Goal: Task Accomplishment & Management: Manage account settings

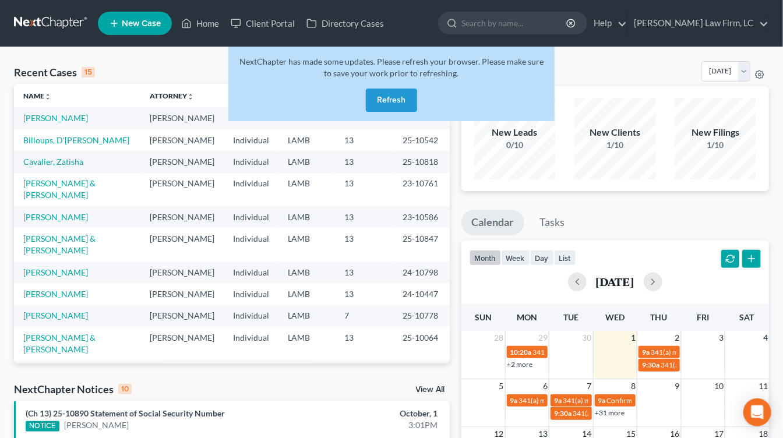
click at [410, 108] on button "Refresh" at bounding box center [391, 100] width 51 height 23
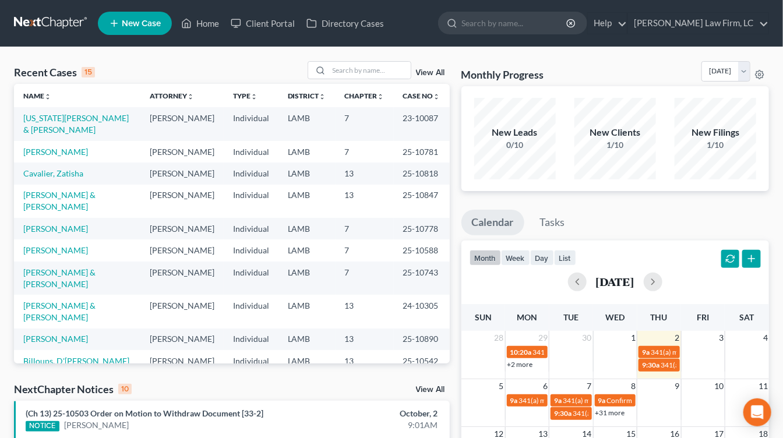
click at [434, 408] on div "October, 2" at bounding box center [373, 414] width 130 height 12
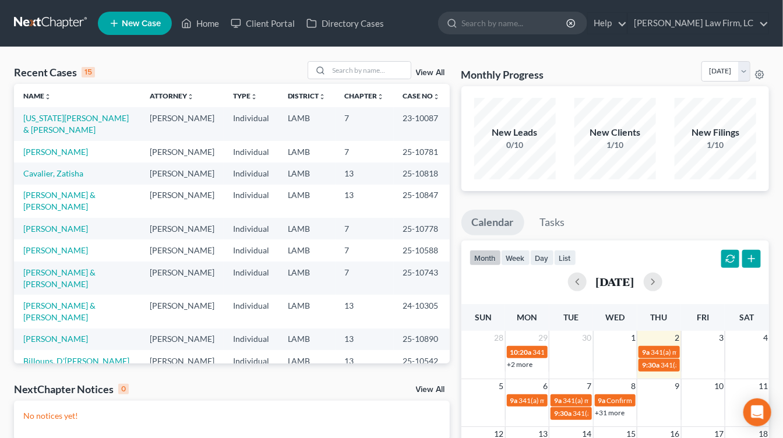
click at [395, 187] on td "25-10847" at bounding box center [422, 201] width 56 height 33
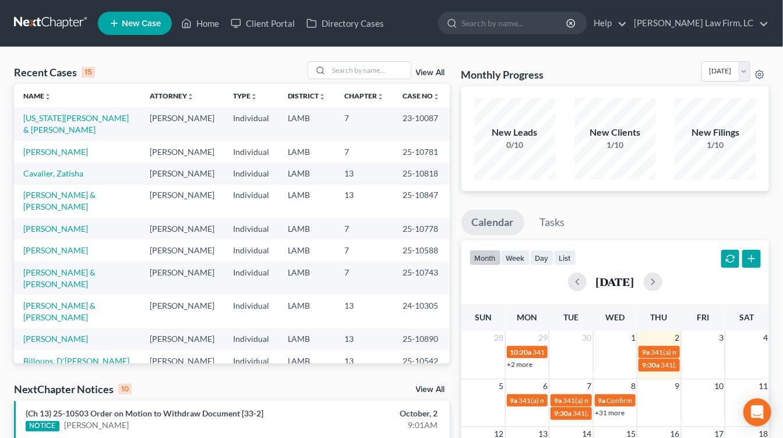
click at [172, 193] on td "[PERSON_NAME]" at bounding box center [181, 201] width 83 height 33
click at [172, 240] on td "[PERSON_NAME]" at bounding box center [181, 251] width 83 height 22
click at [308, 350] on td "LAMB" at bounding box center [307, 361] width 57 height 22
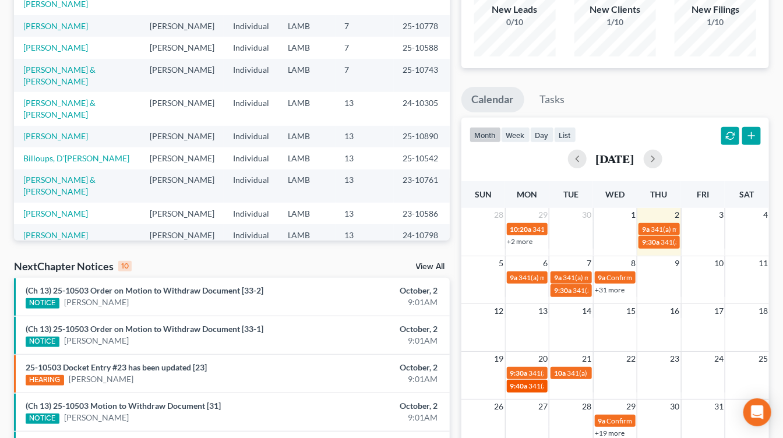
scroll to position [131, 0]
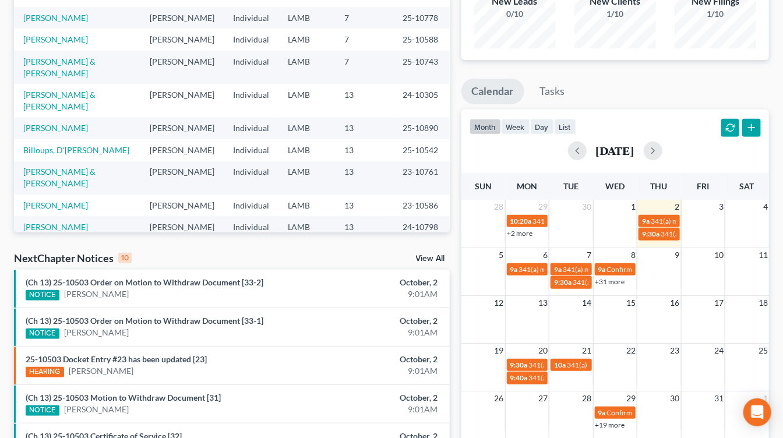
click at [328, 285] on div "October, 2" at bounding box center [373, 283] width 130 height 12
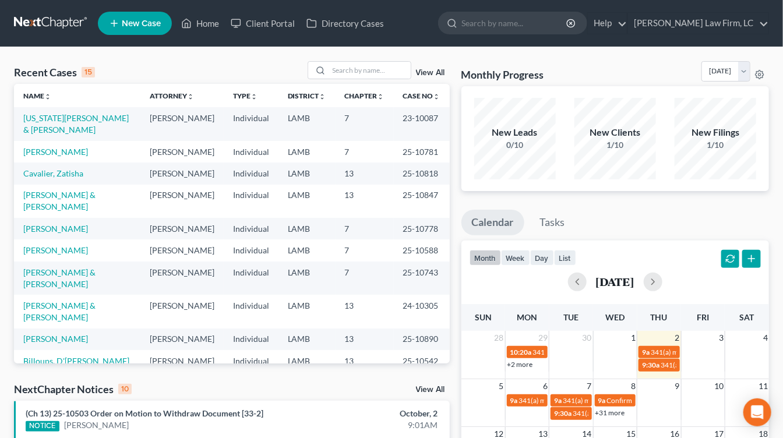
click at [403, 190] on td "25-10847" at bounding box center [422, 201] width 56 height 33
click at [210, 104] on th "Attorney unfold_more expand_more expand_less" at bounding box center [181, 95] width 83 height 23
click at [247, 240] on td "Individual" at bounding box center [251, 251] width 55 height 22
click at [364, 262] on td "7" at bounding box center [365, 278] width 58 height 33
click at [372, 163] on td "13" at bounding box center [365, 174] width 58 height 22
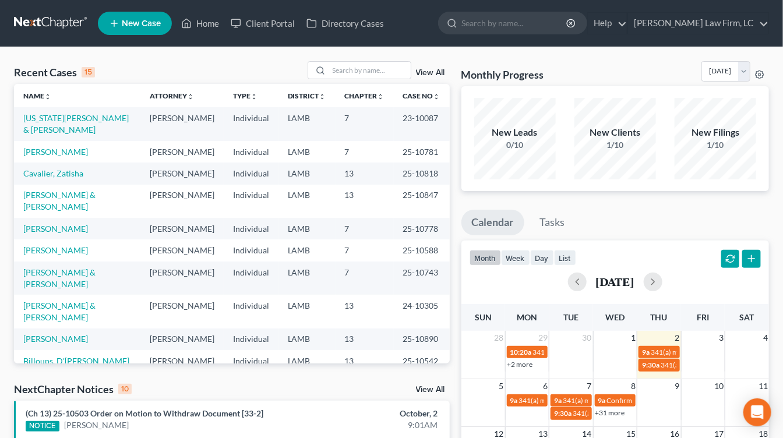
click at [400, 163] on td "25-10818" at bounding box center [422, 174] width 56 height 22
click at [375, 71] on input "search" at bounding box center [370, 70] width 82 height 17
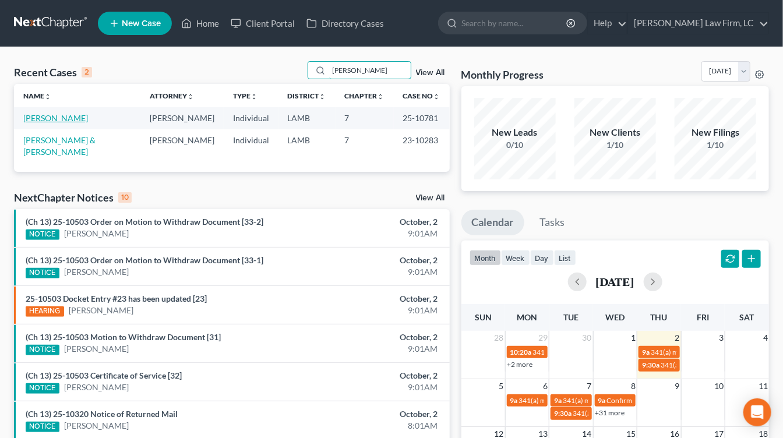
type input "gonzales"
click at [70, 117] on link "[PERSON_NAME]" at bounding box center [55, 118] width 65 height 10
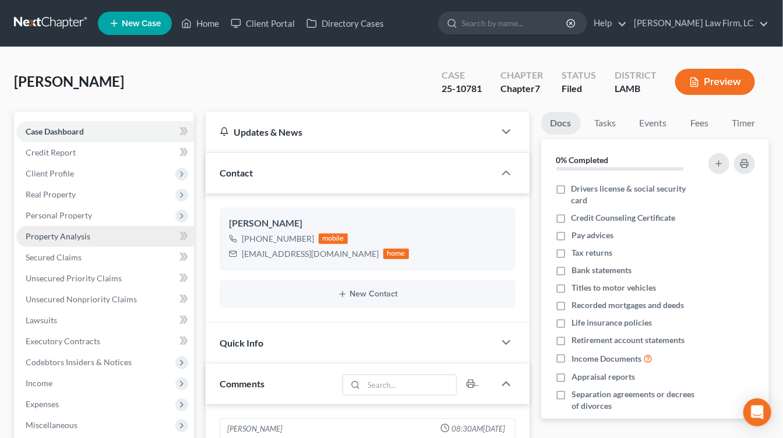
click at [79, 244] on link "Property Analysis" at bounding box center [105, 236] width 178 height 21
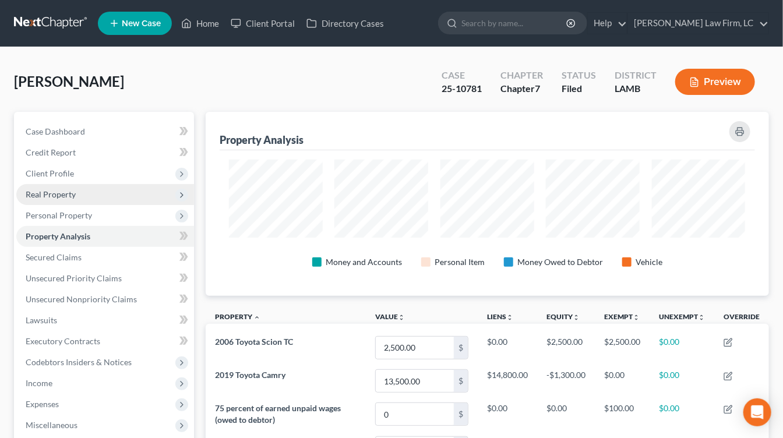
click at [80, 184] on span "Real Property" at bounding box center [105, 194] width 178 height 21
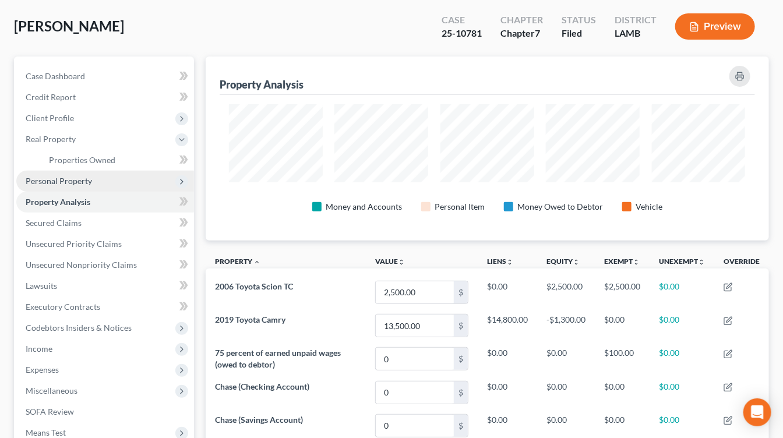
scroll to position [75, 0]
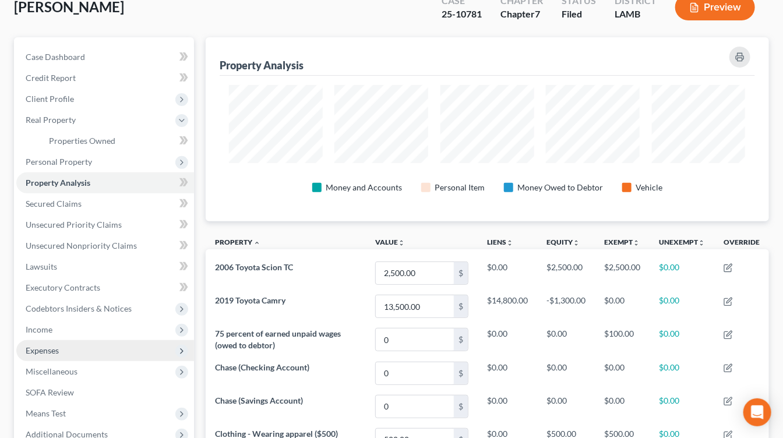
click at [74, 353] on span "Expenses" at bounding box center [105, 350] width 178 height 21
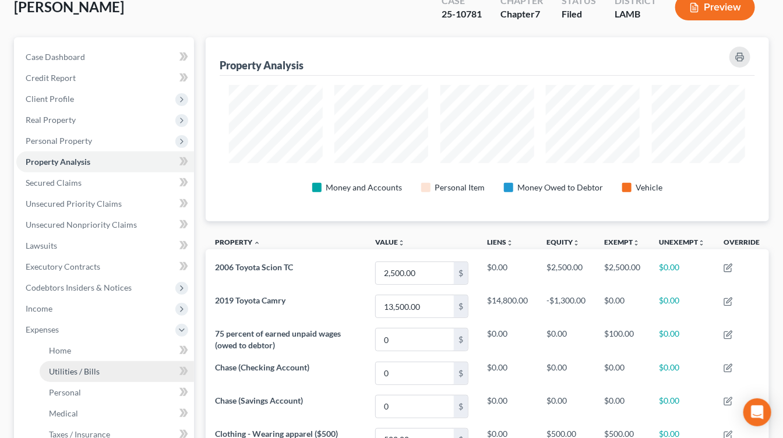
click at [87, 362] on link "Utilities / Bills" at bounding box center [117, 371] width 154 height 21
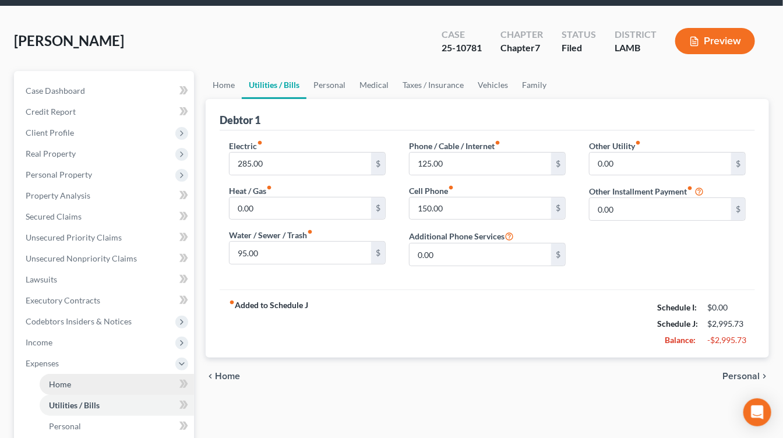
scroll to position [22, 0]
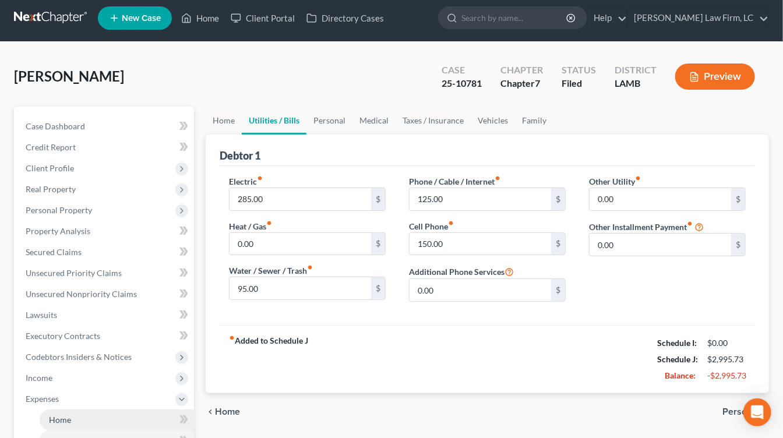
click at [83, 367] on ul "Case Dashboard Payments Invoices Payments Payments Credit Report Client Profile" at bounding box center [105, 378] width 178 height 525
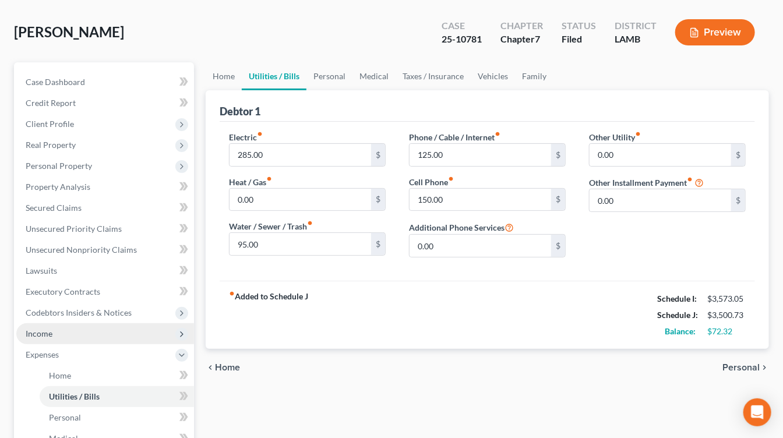
scroll to position [50, 0]
click at [716, 42] on button "Preview" at bounding box center [716, 32] width 80 height 26
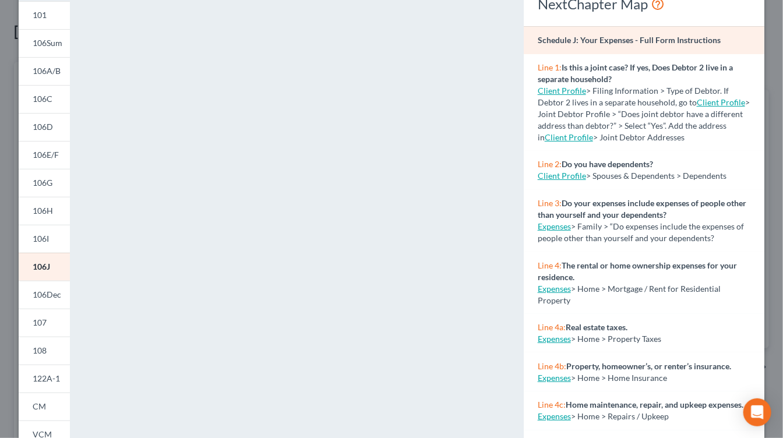
scroll to position [94, 0]
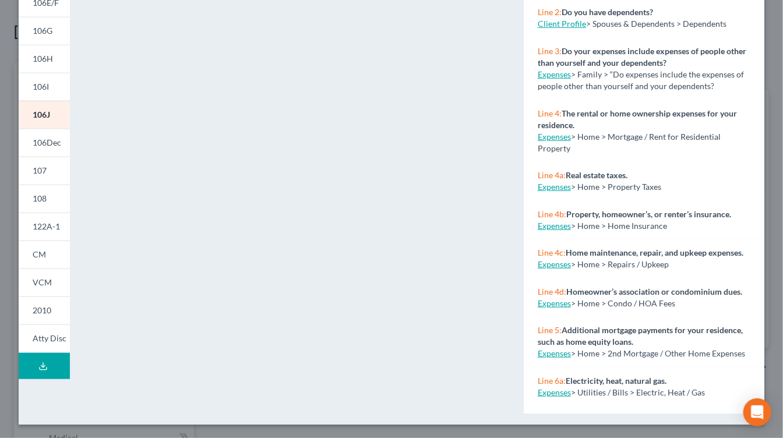
click at [38, 371] on button "Download Draft" at bounding box center [44, 366] width 51 height 26
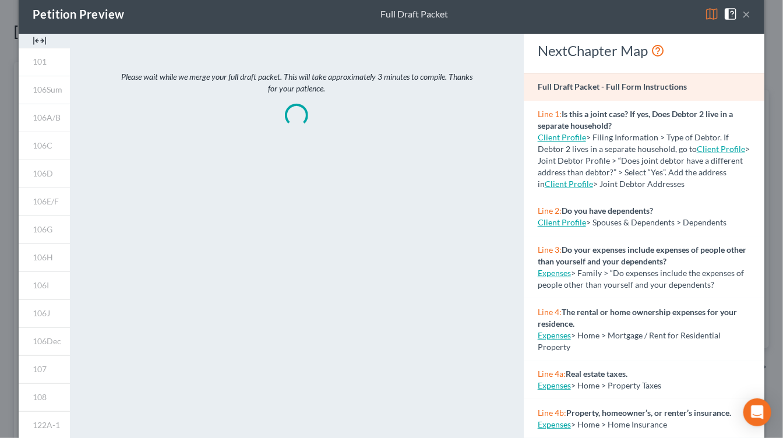
scroll to position [0, 0]
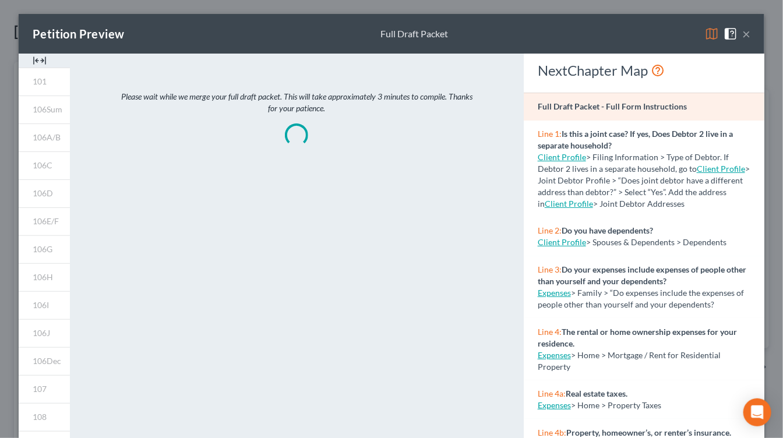
click at [751, 31] on button "×" at bounding box center [747, 34] width 8 height 14
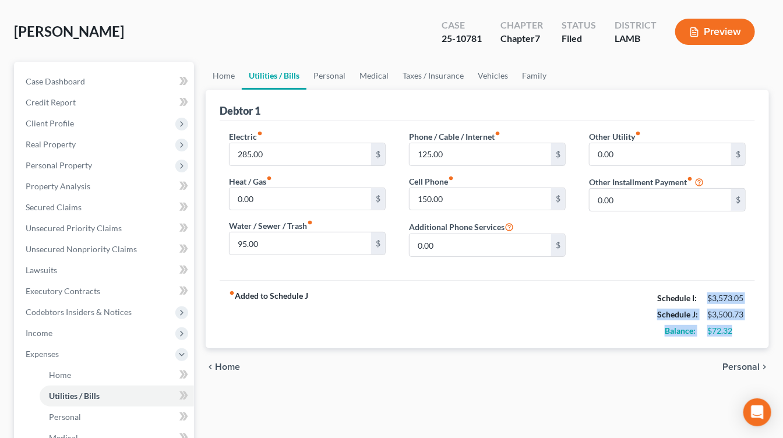
drag, startPoint x: 715, startPoint y: 282, endPoint x: 743, endPoint y: 336, distance: 61.3
click at [743, 336] on div "fiber_manual_record Added to Schedule J Schedule I: $3,573.05 Schedule J: $3,50…" at bounding box center [488, 314] width 536 height 68
click at [491, 68] on link "Vehicles" at bounding box center [493, 76] width 44 height 28
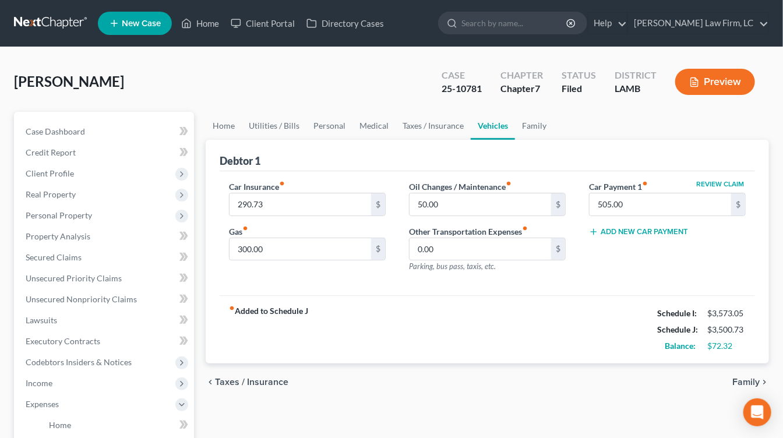
click at [78, 27] on link at bounding box center [51, 23] width 75 height 21
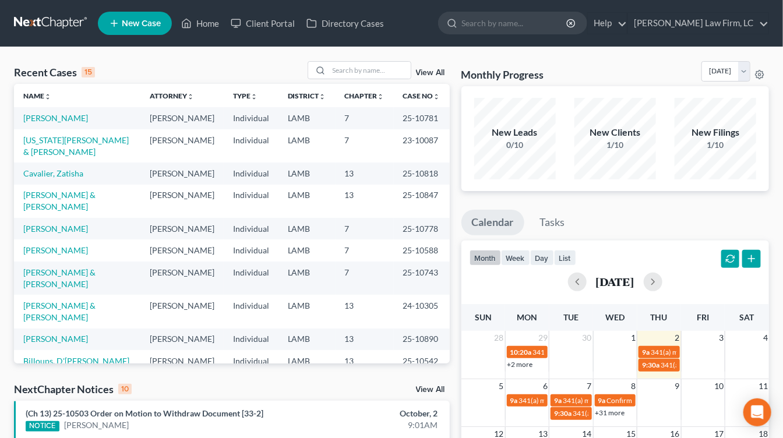
click at [184, 218] on td "[PERSON_NAME]" at bounding box center [181, 229] width 83 height 22
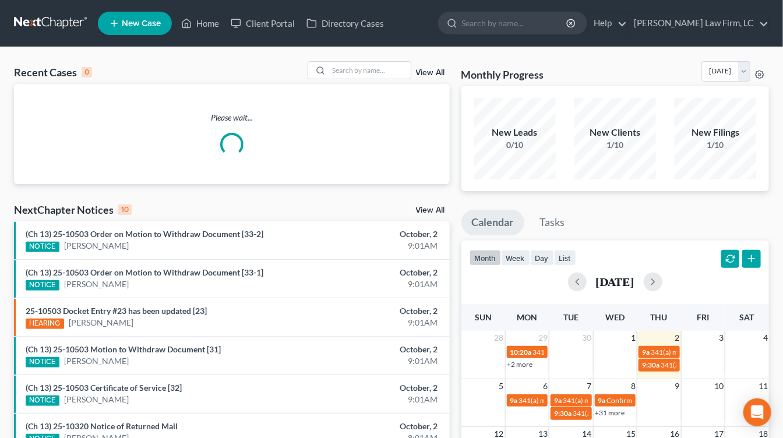
click at [277, 222] on div "Recent Cases 0 View All Please wait... NextChapter Notices 10 View All (Ch 13) …" at bounding box center [232, 349] width 448 height 577
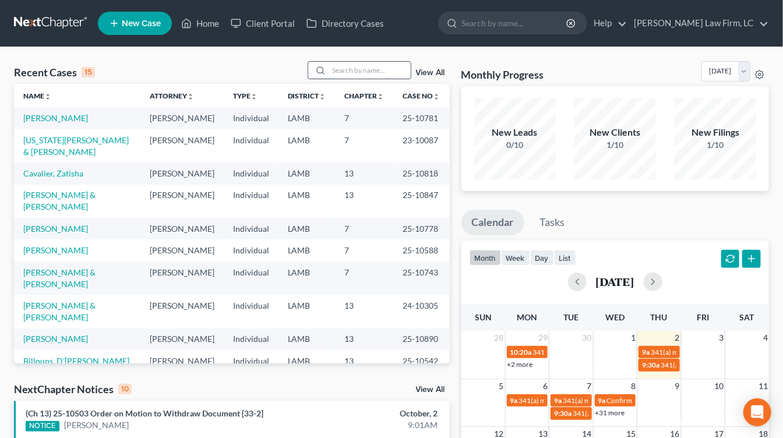
click at [358, 67] on input "search" at bounding box center [370, 70] width 82 height 17
click at [59, 224] on link "[PERSON_NAME]" at bounding box center [55, 229] width 65 height 10
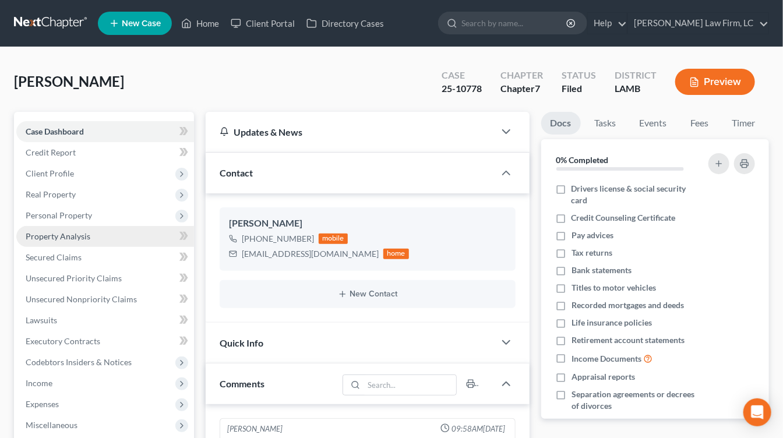
click at [104, 243] on link "Property Analysis" at bounding box center [105, 236] width 178 height 21
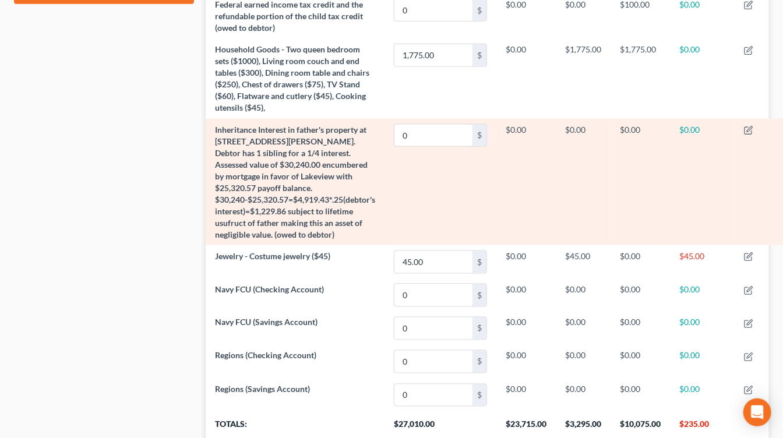
scroll to position [572, 0]
drag, startPoint x: 346, startPoint y: 226, endPoint x: 346, endPoint y: 194, distance: 32.6
click at [346, 194] on td "Inheritance Interest in father's property at 1133 Columbus Dunn Dr., Baton Roug…" at bounding box center [295, 181] width 179 height 126
click at [347, 194] on span "Inheritance Interest in father's property at 1133 Columbus Dunn Dr., Baton Roug…" at bounding box center [295, 181] width 160 height 115
drag, startPoint x: 346, startPoint y: 199, endPoint x: 346, endPoint y: 209, distance: 9.9
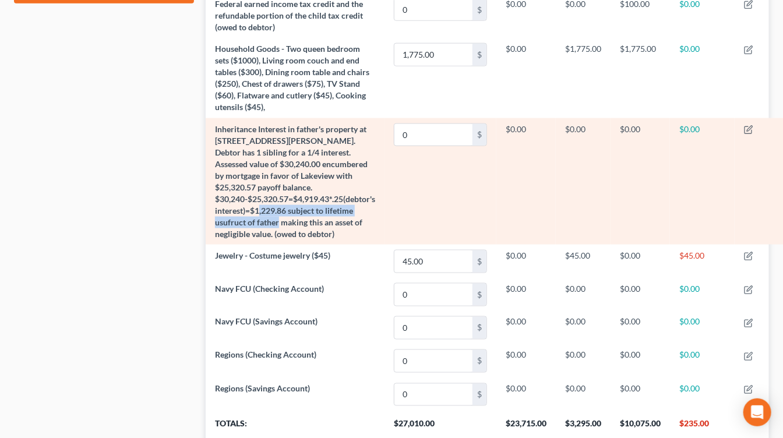
click at [346, 209] on span "Inheritance Interest in father's property at 1133 Columbus Dunn Dr., Baton Roug…" at bounding box center [295, 181] width 160 height 115
click at [346, 207] on span "Inheritance Interest in father's property at 1133 Columbus Dunn Dr., Baton Roug…" at bounding box center [295, 181] width 160 height 115
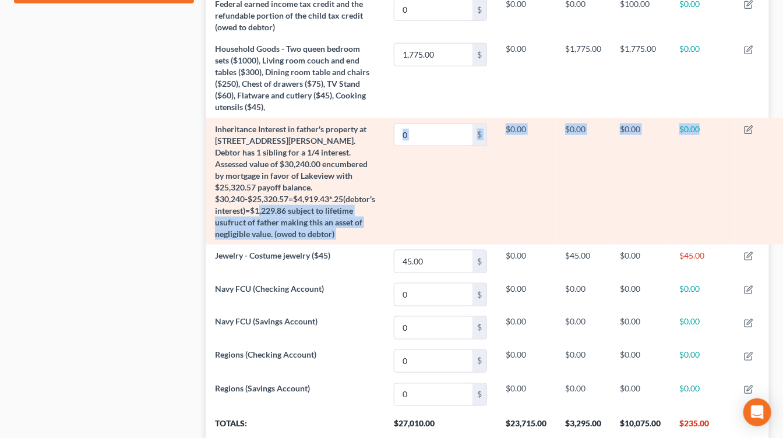
drag, startPoint x: 358, startPoint y: 243, endPoint x: 348, endPoint y: 201, distance: 43.7
click at [348, 201] on tbody "2022 Honda Accord 24,500.00 $ $23,715.00 $785.00 $7,500.00 $0.00 401(K) 0 $ $0.…" at bounding box center [498, 85] width 584 height 652
click at [348, 201] on td "Inheritance Interest in father's property at 1133 Columbus Dunn Dr., Baton Roug…" at bounding box center [295, 181] width 179 height 126
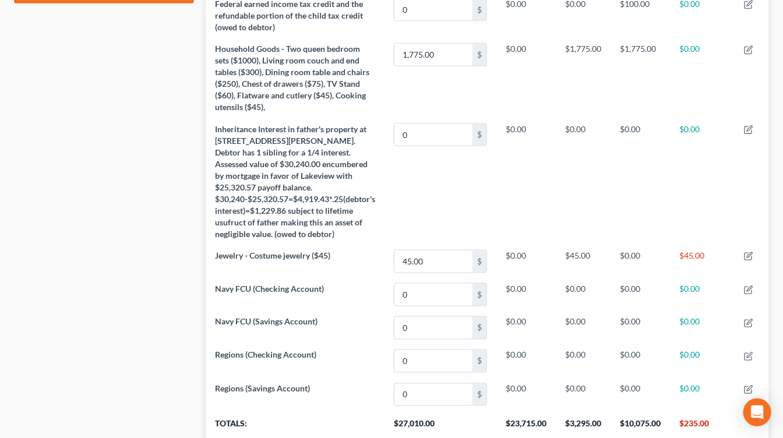
click at [166, 229] on div "Case Dashboard Payments Invoices Payments Payments Credit Report Client Profile" at bounding box center [104, 10] width 192 height 941
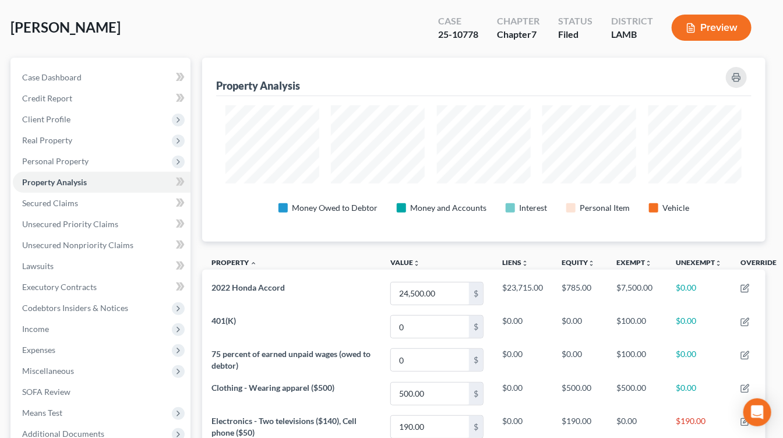
scroll to position [0, 3]
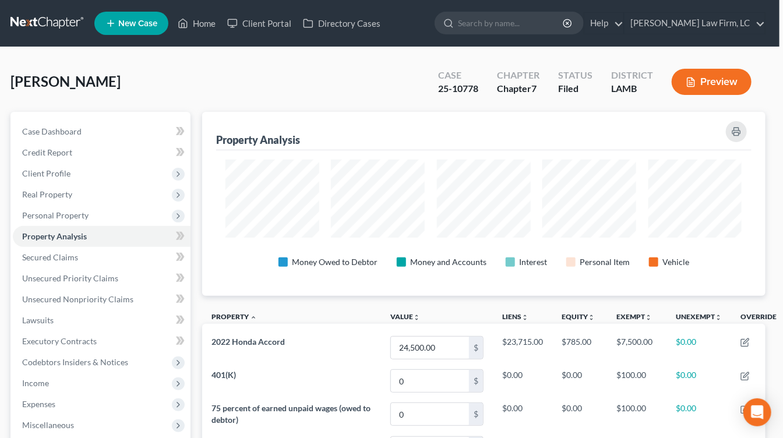
drag, startPoint x: 66, startPoint y: 41, endPoint x: 62, endPoint y: 30, distance: 11.3
click at [66, 37] on nav "Home New Case Client Portal Directory Cases Dickson Law Firm, LC mdd@dicksonlaw…" at bounding box center [388, 23] width 783 height 47
click at [62, 30] on link at bounding box center [47, 23] width 75 height 21
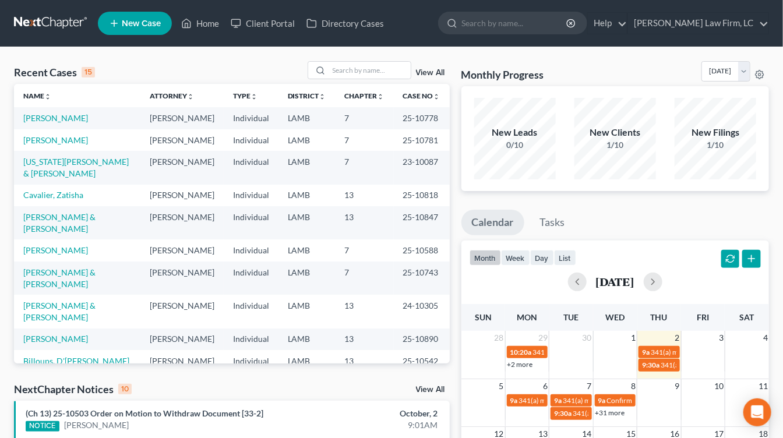
click at [59, 109] on td "[PERSON_NAME]" at bounding box center [77, 118] width 126 height 22
click at [59, 110] on td "[PERSON_NAME]" at bounding box center [77, 118] width 126 height 22
click at [59, 112] on td "[PERSON_NAME]" at bounding box center [77, 118] width 126 height 22
click at [59, 113] on link "[PERSON_NAME]" at bounding box center [55, 118] width 65 height 10
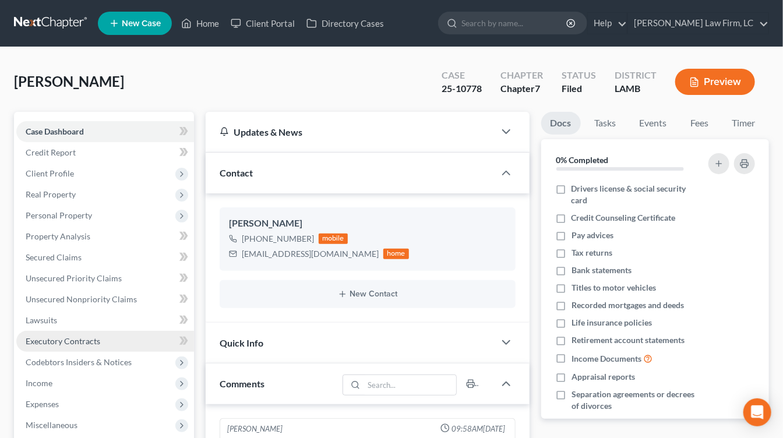
click at [37, 340] on span "Executory Contracts" at bounding box center [63, 341] width 75 height 10
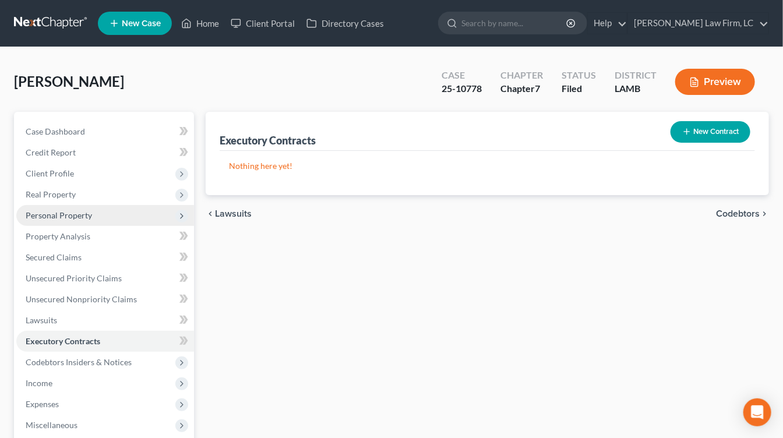
click at [90, 210] on span "Personal Property" at bounding box center [59, 215] width 66 height 10
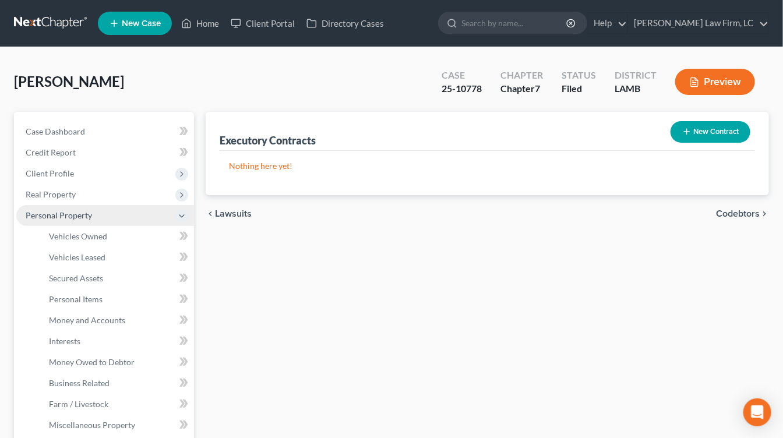
click at [82, 220] on span "Personal Property" at bounding box center [105, 215] width 178 height 21
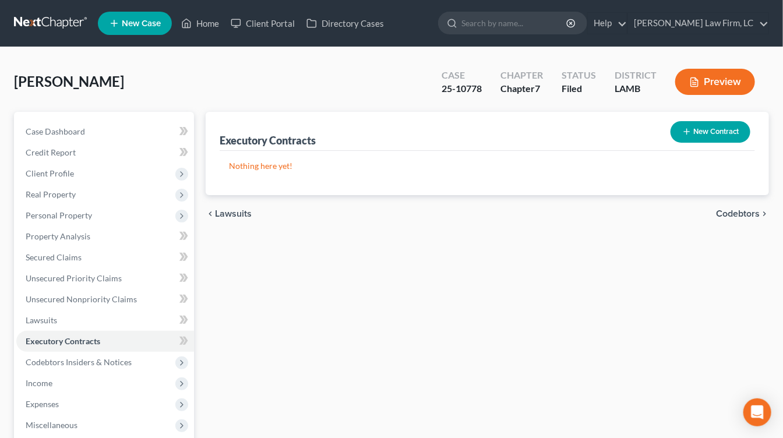
click at [29, 27] on link at bounding box center [51, 23] width 75 height 21
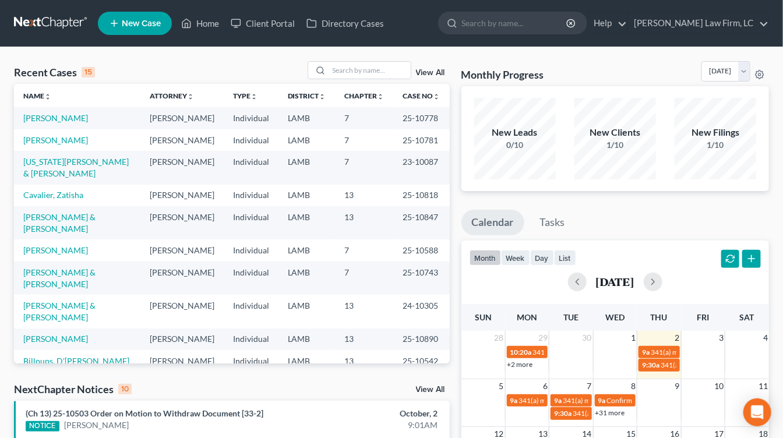
click at [395, 192] on td "25-10818" at bounding box center [422, 196] width 56 height 22
click at [51, 46] on nav "Home New Case Client Portal Directory Cases [PERSON_NAME] Law Firm, [GEOGRAPHIC…" at bounding box center [391, 23] width 783 height 47
click at [46, 23] on link at bounding box center [51, 23] width 75 height 21
click at [92, 131] on td "[PERSON_NAME]" at bounding box center [77, 140] width 126 height 22
click at [58, 185] on td "Cavalier, Zatisha" at bounding box center [77, 196] width 126 height 22
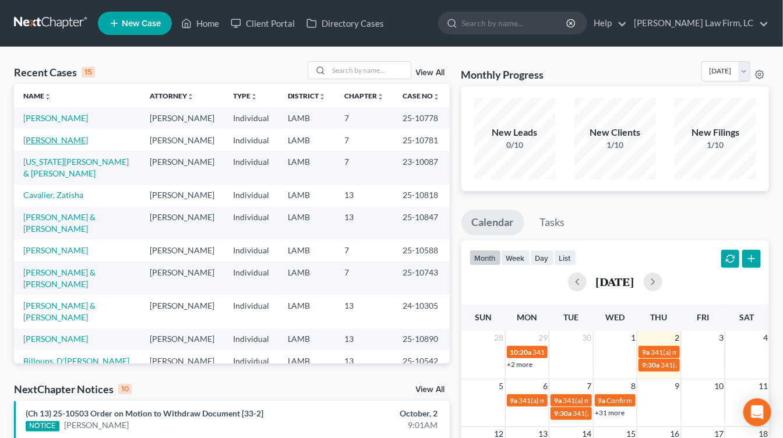
click at [82, 135] on link "[PERSON_NAME]" at bounding box center [55, 140] width 65 height 10
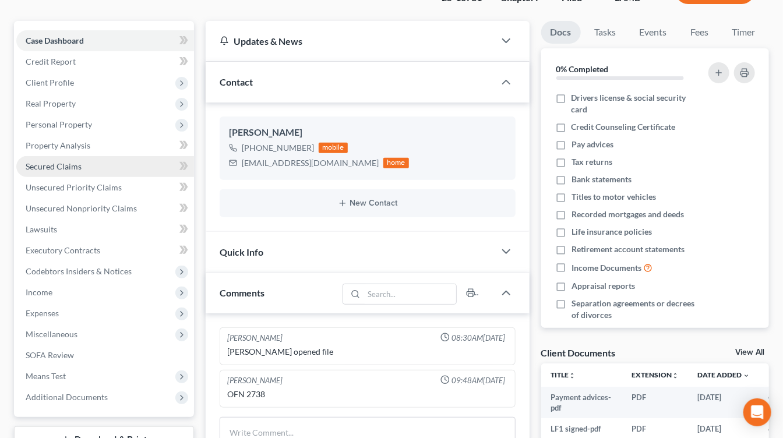
click at [82, 169] on link "Secured Claims" at bounding box center [105, 166] width 178 height 21
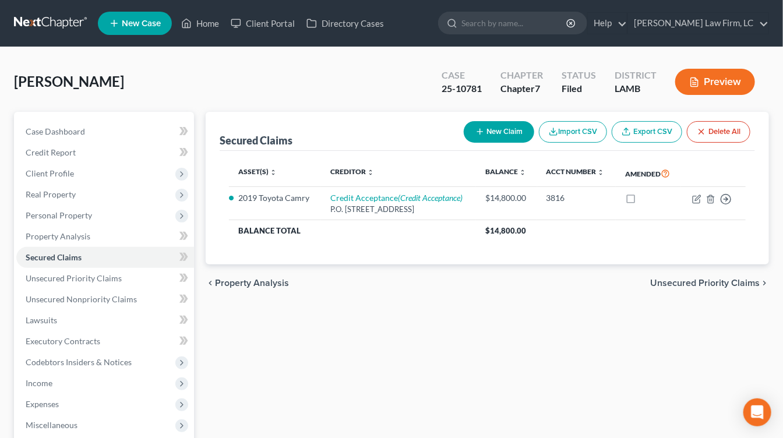
click at [43, 47] on main "Gonzales, Christopher Upgraded Case 25-10781 Chapter Chapter 7 Status Filed Dis…" at bounding box center [391, 323] width 783 height 552
click at [48, 30] on link at bounding box center [51, 23] width 75 height 21
